Goal: Task Accomplishment & Management: Manage account settings

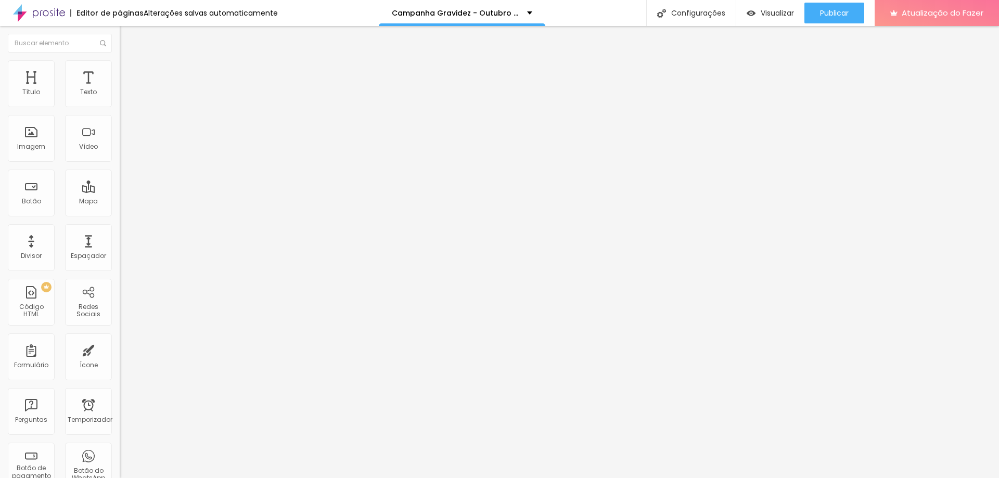
click at [126, 89] on font "Trocar imagem" at bounding box center [151, 85] width 50 height 9
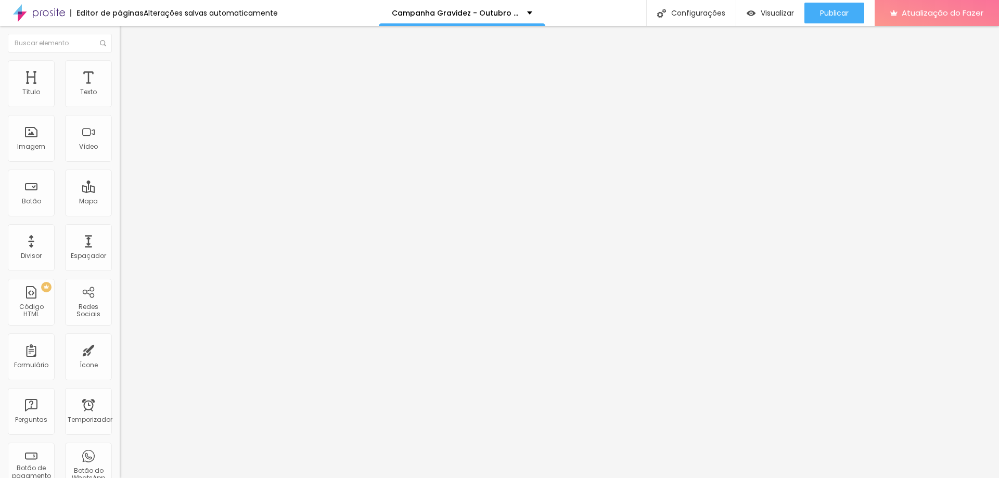
click at [695, 17] on font "Configurações" at bounding box center [698, 13] width 54 height 10
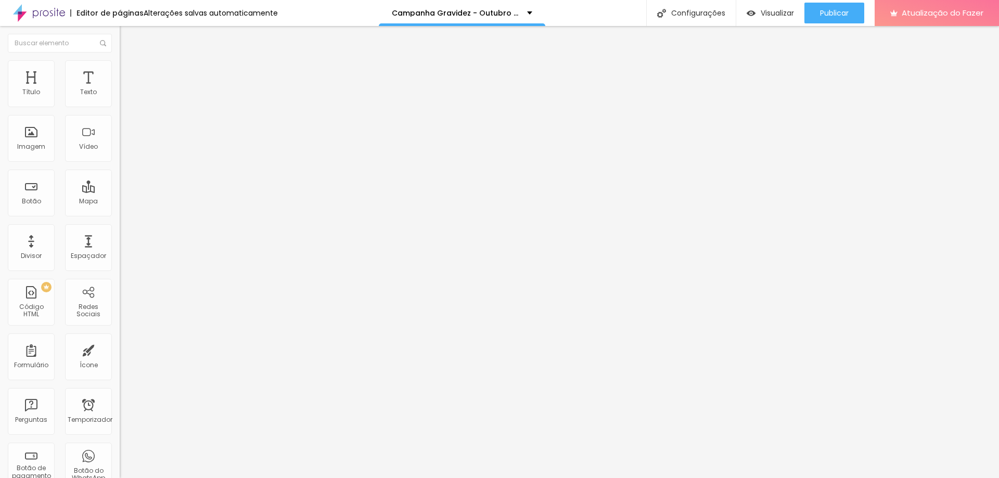
drag, startPoint x: 444, startPoint y: 313, endPoint x: 402, endPoint y: 312, distance: 42.7
drag, startPoint x: 542, startPoint y: 313, endPoint x: 506, endPoint y: 310, distance: 35.5
type input "Campanha Sessão Gravidez - Outubro e Novembro"
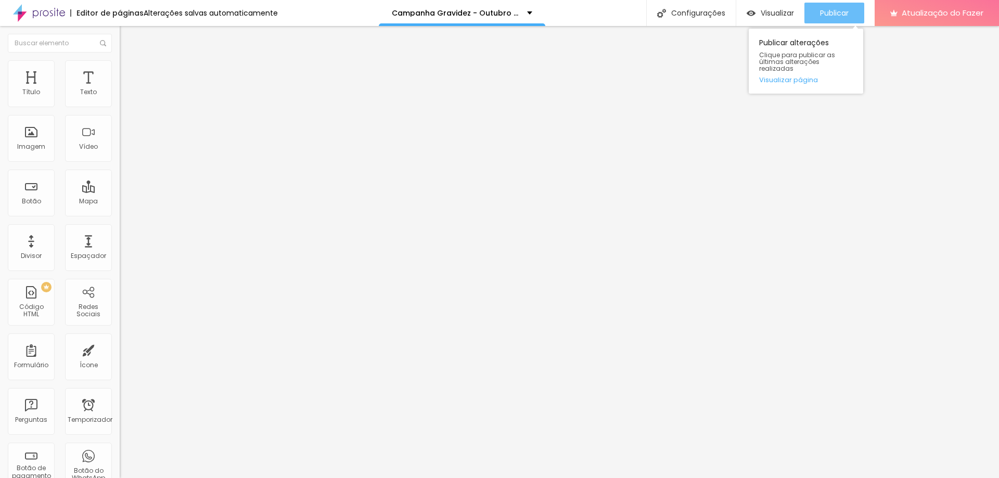
click at [822, 6] on div "Publicar" at bounding box center [834, 13] width 29 height 21
click at [850, 7] on button "Publicar" at bounding box center [834, 13] width 60 height 21
click at [841, 15] on font "Publicar" at bounding box center [834, 13] width 29 height 10
click at [840, 11] on font "Publicar" at bounding box center [834, 13] width 29 height 10
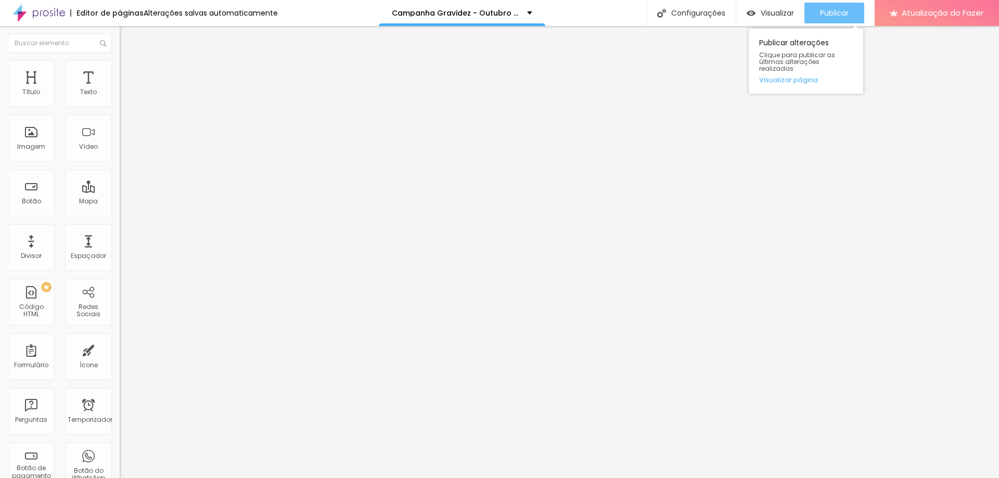
click at [840, 4] on div "Publicar" at bounding box center [834, 13] width 29 height 21
click at [849, 12] on font "Publicar" at bounding box center [834, 13] width 29 height 10
click at [857, 7] on button "Publicar" at bounding box center [834, 13] width 60 height 21
